Goal: Task Accomplishment & Management: Manage account settings

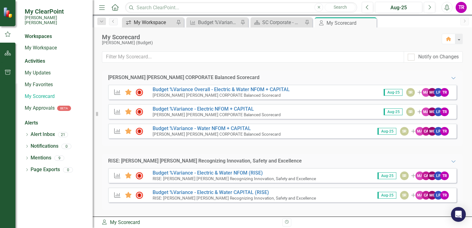
click at [154, 19] on div "My Workspace" at bounding box center [154, 23] width 41 height 8
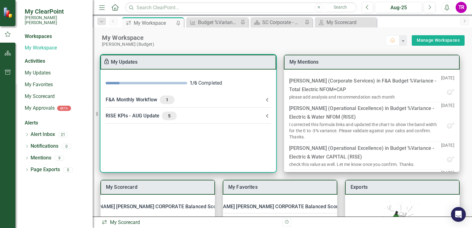
click at [265, 113] on icon at bounding box center [266, 115] width 7 height 7
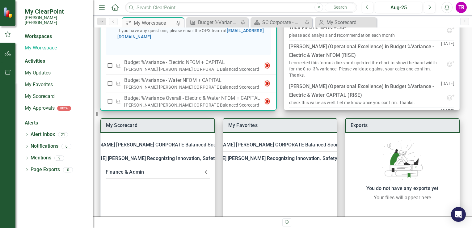
scroll to position [157, 0]
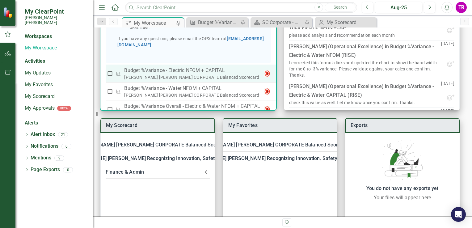
click at [213, 74] on p "Budget %Variance​ - Electric NFOM + CAPITAL" at bounding box center [192, 70] width 136 height 7
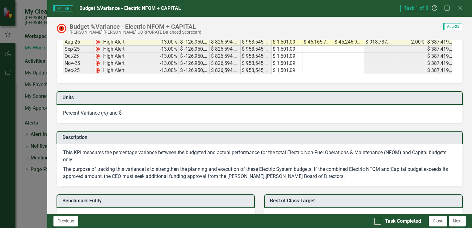
scroll to position [278, 0]
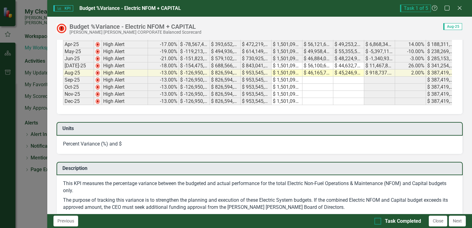
click at [377, 222] on div at bounding box center [377, 221] width 7 height 7
click at [377, 222] on input "Task Completed" at bounding box center [376, 220] width 4 height 4
checkbox input "true"
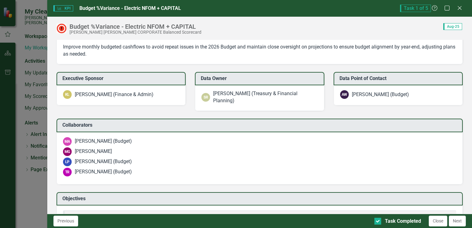
scroll to position [772, 0]
click at [458, 223] on button "Next" at bounding box center [457, 221] width 17 height 11
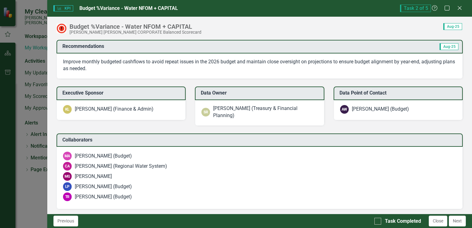
scroll to position [679, 0]
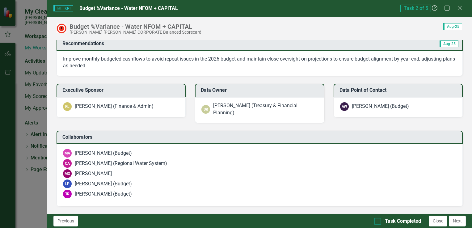
click at [380, 220] on div at bounding box center [377, 221] width 7 height 7
click at [378, 220] on input "Task Completed" at bounding box center [376, 220] width 4 height 4
checkbox input "true"
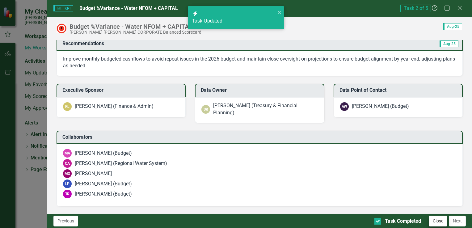
checkbox input "true"
click at [463, 222] on button "Next" at bounding box center [457, 221] width 17 height 11
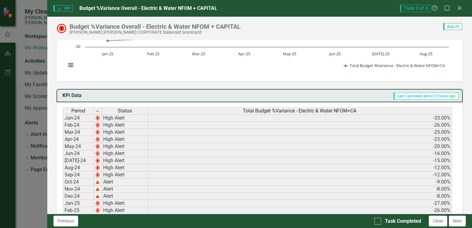
scroll to position [62, 0]
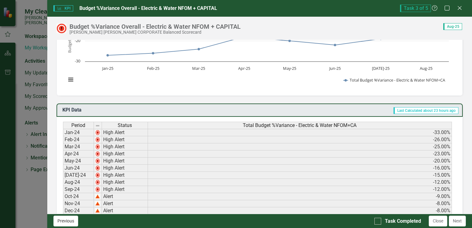
click at [66, 220] on button "Previous" at bounding box center [65, 221] width 25 height 11
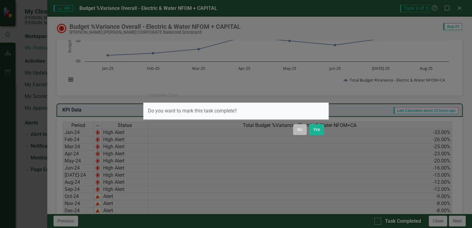
click at [301, 132] on button "No" at bounding box center [300, 129] width 14 height 11
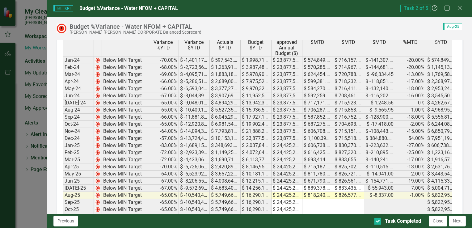
scroll to position [154, 0]
click at [458, 223] on button "Next" at bounding box center [457, 221] width 17 height 11
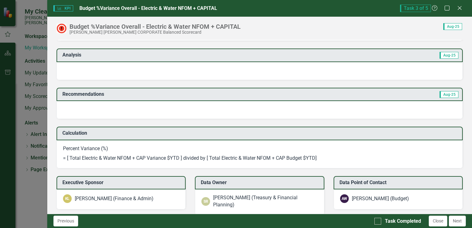
scroll to position [618, 0]
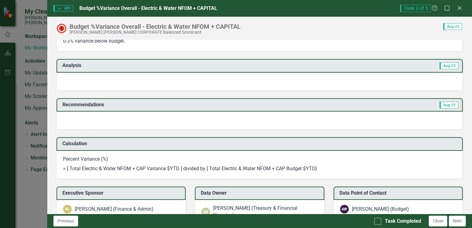
click at [185, 82] on div at bounding box center [260, 82] width 406 height 18
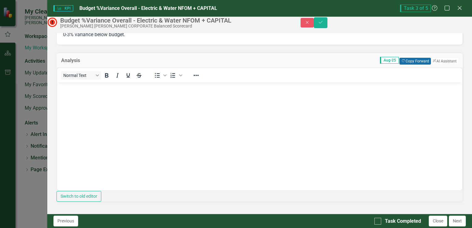
click at [404, 64] on button "Copy Forward Copy Forward" at bounding box center [414, 61] width 31 height 7
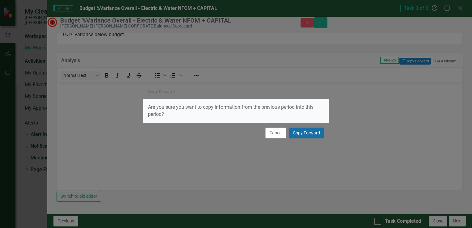
click at [309, 132] on button "Copy Forward" at bounding box center [306, 133] width 35 height 11
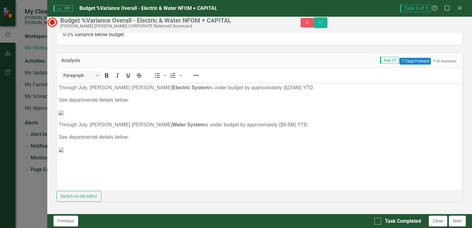
click at [87, 87] on p "Through July, [PERSON_NAME] [PERSON_NAME] Electric System is under budget by ap…" at bounding box center [259, 87] width 402 height 7
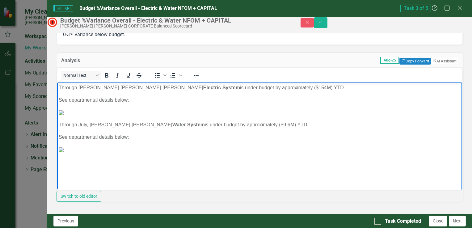
scroll to position [0, 0]
click at [258, 87] on p "Through August, [PERSON_NAME] [PERSON_NAME] Electric System is under budget by …" at bounding box center [259, 87] width 402 height 7
click at [63, 115] on img "Rich Text Area. Press ALT-0 for help." at bounding box center [60, 112] width 5 height 5
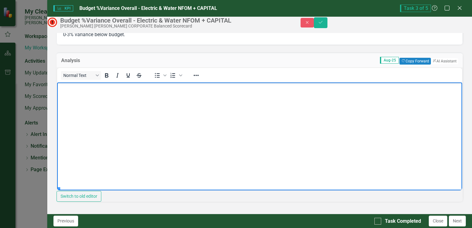
scroll to position [185, 0]
click at [245, 26] on p "Through July, [PERSON_NAME] [PERSON_NAME] Water System is under budget by appro…" at bounding box center [259, 22] width 402 height 7
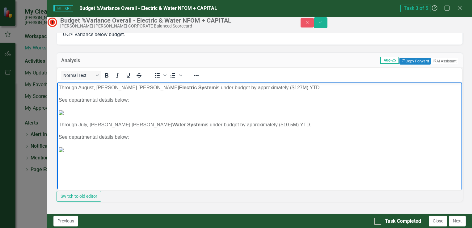
scroll to position [0, 0]
click at [63, 115] on img "Rich Text Area. Press ALT-0 for help." at bounding box center [60, 112] width 5 height 5
click at [63, 147] on img "Rich Text Area. Press ALT-0 for help." at bounding box center [60, 149] width 5 height 5
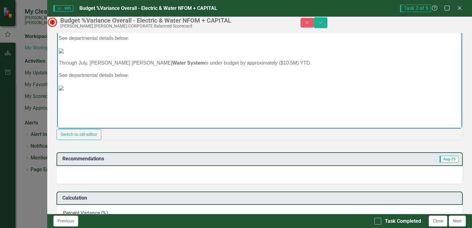
scroll to position [0, 0]
drag, startPoint x: 207, startPoint y: 127, endPoint x: 112, endPoint y: 146, distance: 96.4
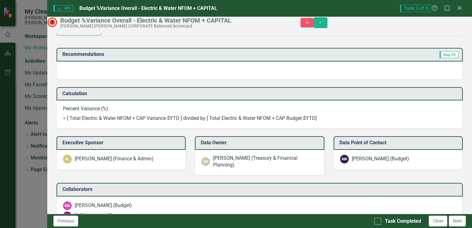
scroll to position [772, 0]
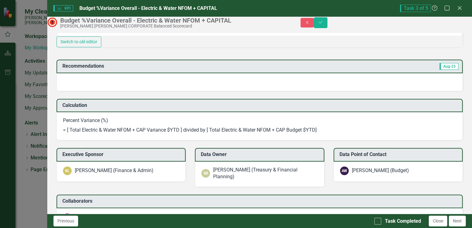
click at [163, 91] on div at bounding box center [260, 82] width 406 height 18
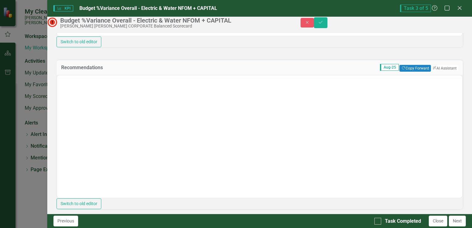
scroll to position [0, 0]
click at [403, 72] on button "Copy Forward Copy Forward" at bounding box center [414, 68] width 31 height 7
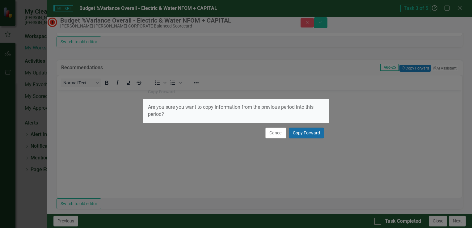
click at [314, 132] on button "Copy Forward" at bounding box center [306, 133] width 35 height 11
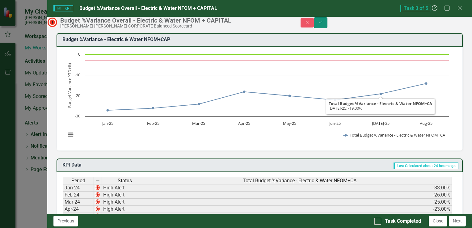
click at [323, 24] on icon "Save" at bounding box center [321, 22] width 6 height 4
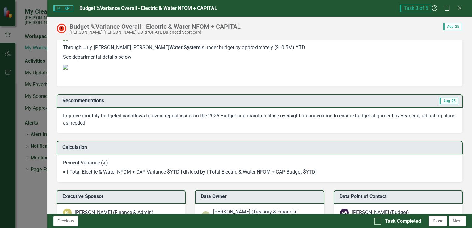
click at [68, 69] on img at bounding box center [65, 67] width 5 height 5
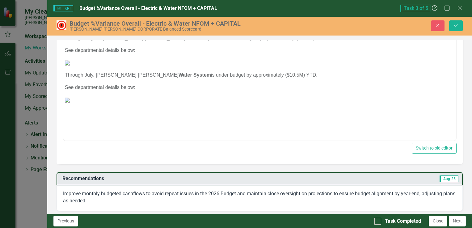
scroll to position [185, 0]
click at [87, 71] on p "Through July, [PERSON_NAME] [PERSON_NAME] Water System is under budget by appro…" at bounding box center [259, 74] width 389 height 7
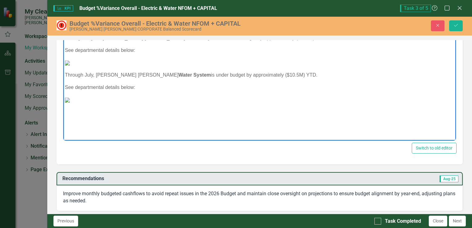
click at [87, 71] on p "Through July, [PERSON_NAME] [PERSON_NAME] Water System is under budget by appro…" at bounding box center [259, 74] width 389 height 7
click at [87, 71] on p "Through July, Santee Cooper's Water System is under budget by approximately ($1…" at bounding box center [259, 74] width 389 height 7
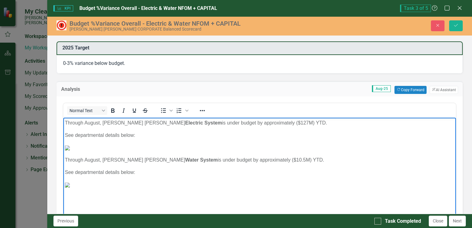
scroll to position [588, 0]
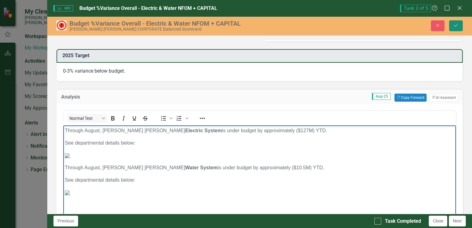
click at [459, 25] on button "Save" at bounding box center [456, 25] width 14 height 11
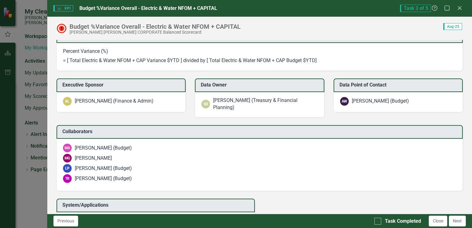
scroll to position [834, 0]
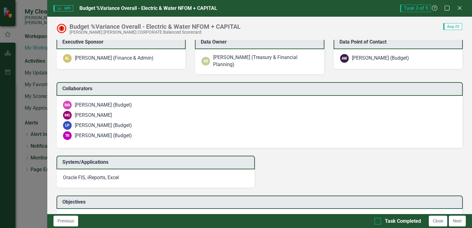
click at [379, 220] on div at bounding box center [377, 221] width 7 height 7
click at [378, 220] on input "Task Completed" at bounding box center [376, 220] width 4 height 4
checkbox input "true"
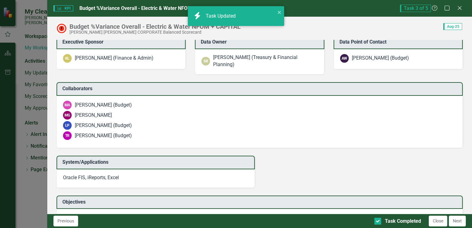
checkbox input "true"
click at [462, 221] on button "Next" at bounding box center [457, 221] width 17 height 11
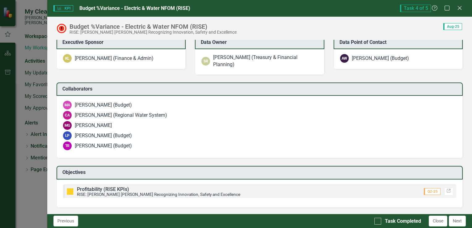
scroll to position [494, 0]
click at [378, 219] on input "Task Completed" at bounding box center [376, 220] width 4 height 4
checkbox input "true"
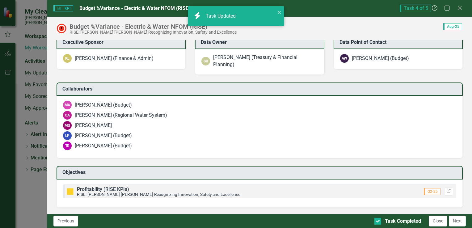
checkbox input "true"
click at [460, 221] on button "Next" at bounding box center [457, 221] width 17 height 11
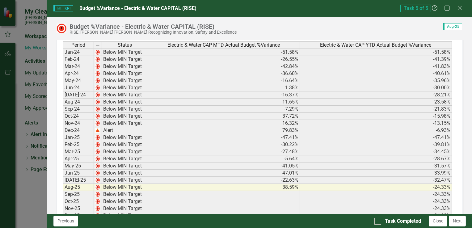
scroll to position [124, 0]
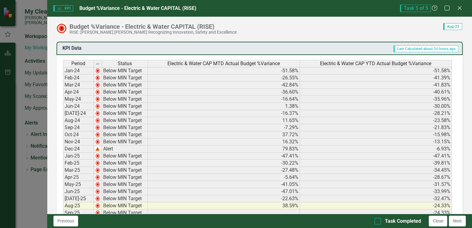
click at [380, 219] on div at bounding box center [377, 221] width 7 height 7
click at [378, 219] on input "Task Completed" at bounding box center [376, 220] width 4 height 4
checkbox input "true"
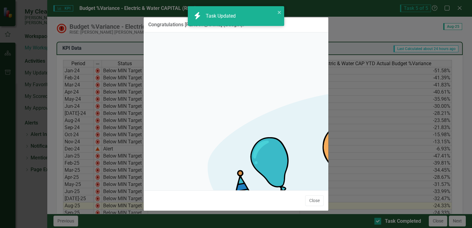
checkbox input "true"
click at [311, 195] on button "Close" at bounding box center [314, 200] width 19 height 11
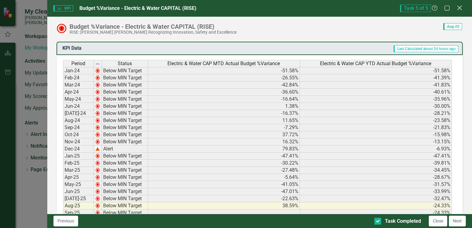
click at [458, 7] on icon at bounding box center [459, 8] width 5 height 5
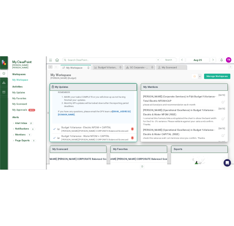
scroll to position [0, 0]
